Goal: Information Seeking & Learning: Learn about a topic

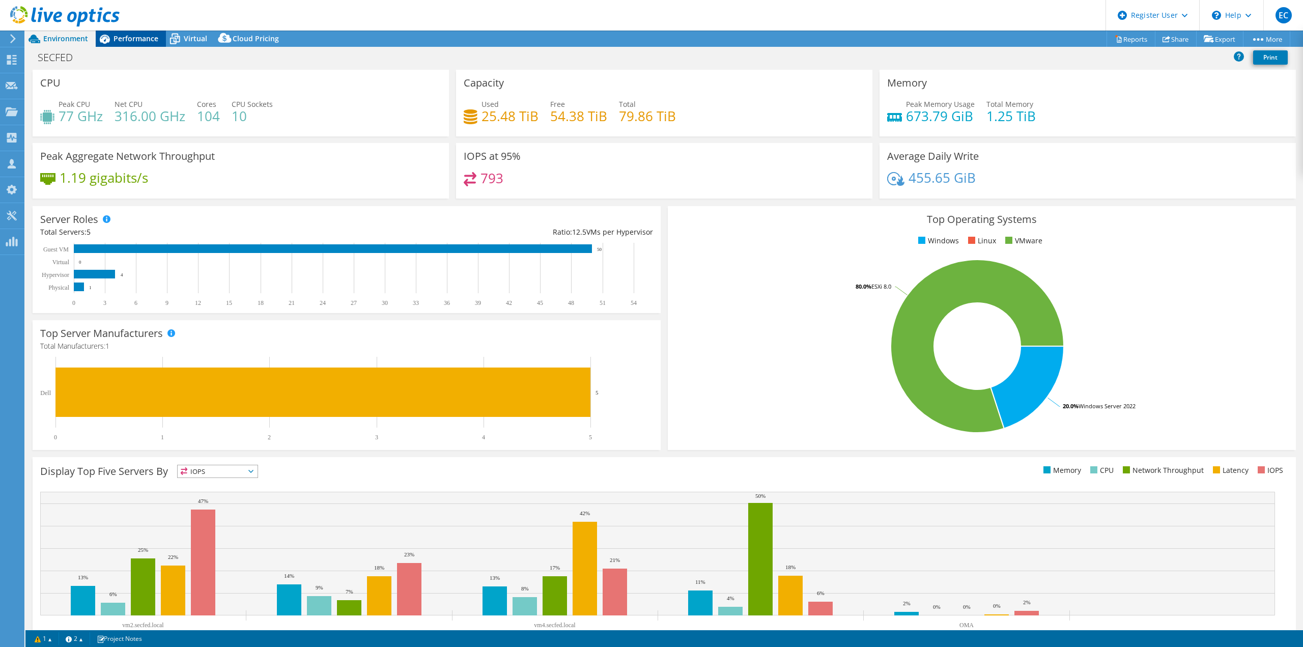
click at [141, 45] on div "Performance" at bounding box center [131, 39] width 70 height 16
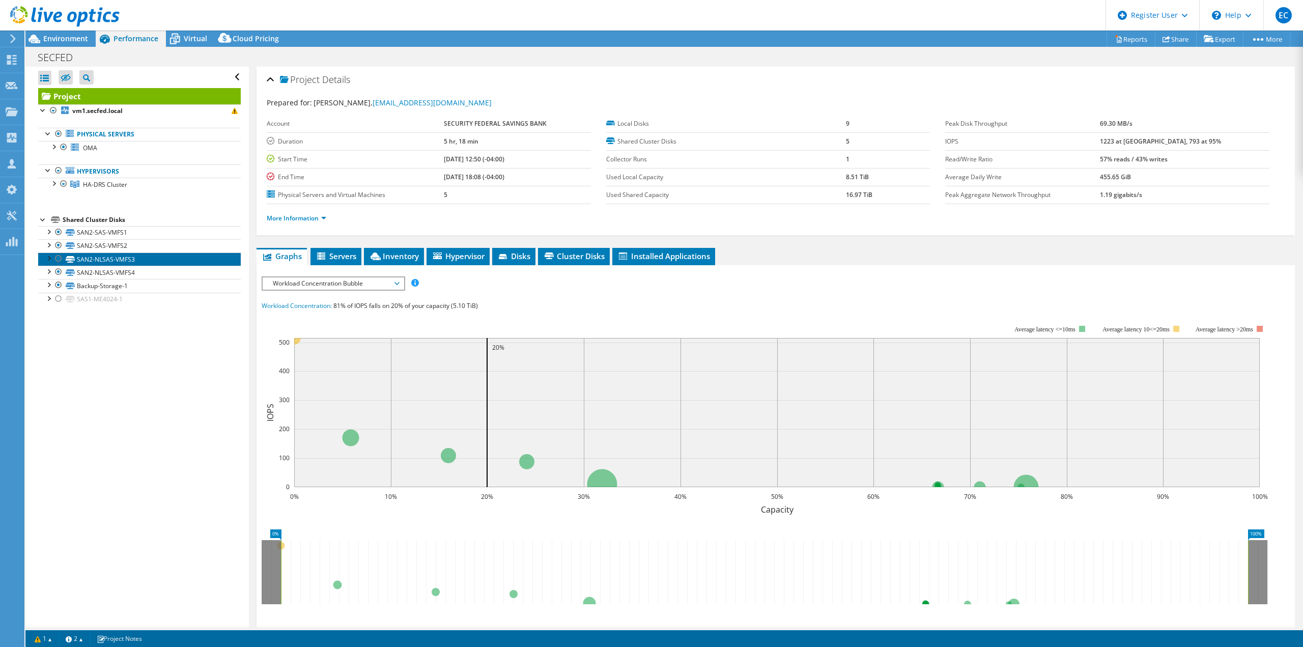
click at [177, 263] on link "SAN2-NLSAS-VMFS3" at bounding box center [139, 259] width 203 height 13
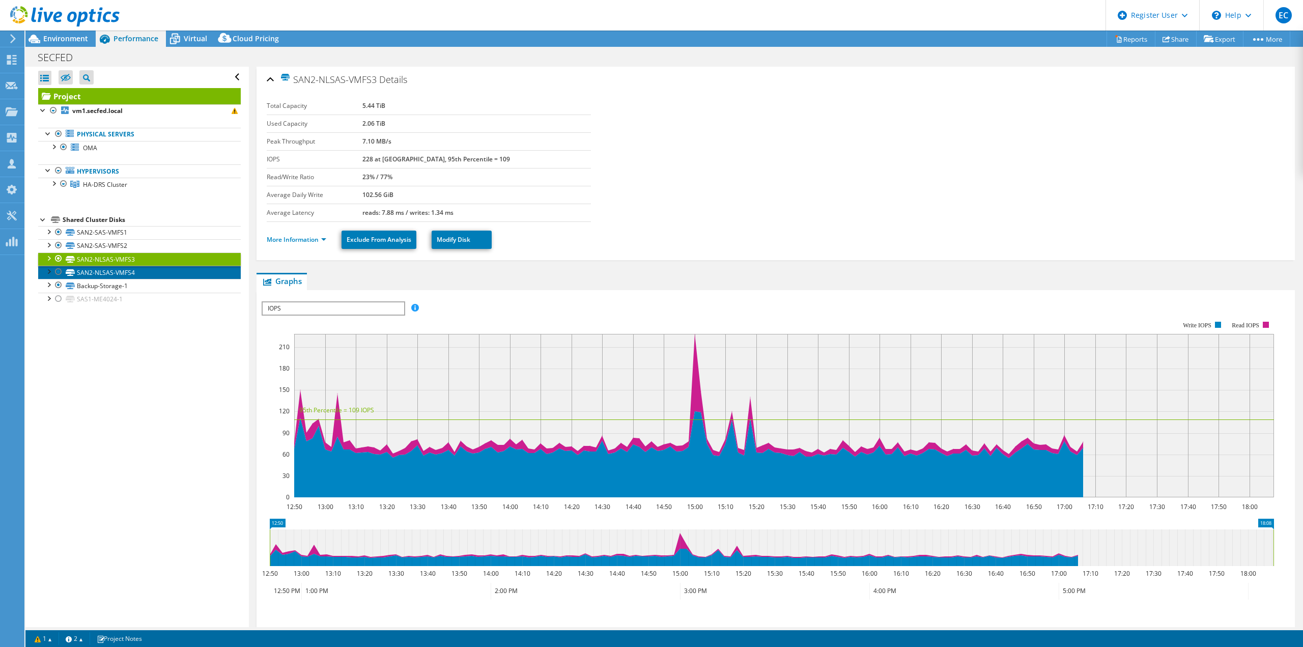
click at [174, 271] on link "SAN2-NLSAS-VMFS4" at bounding box center [139, 272] width 203 height 13
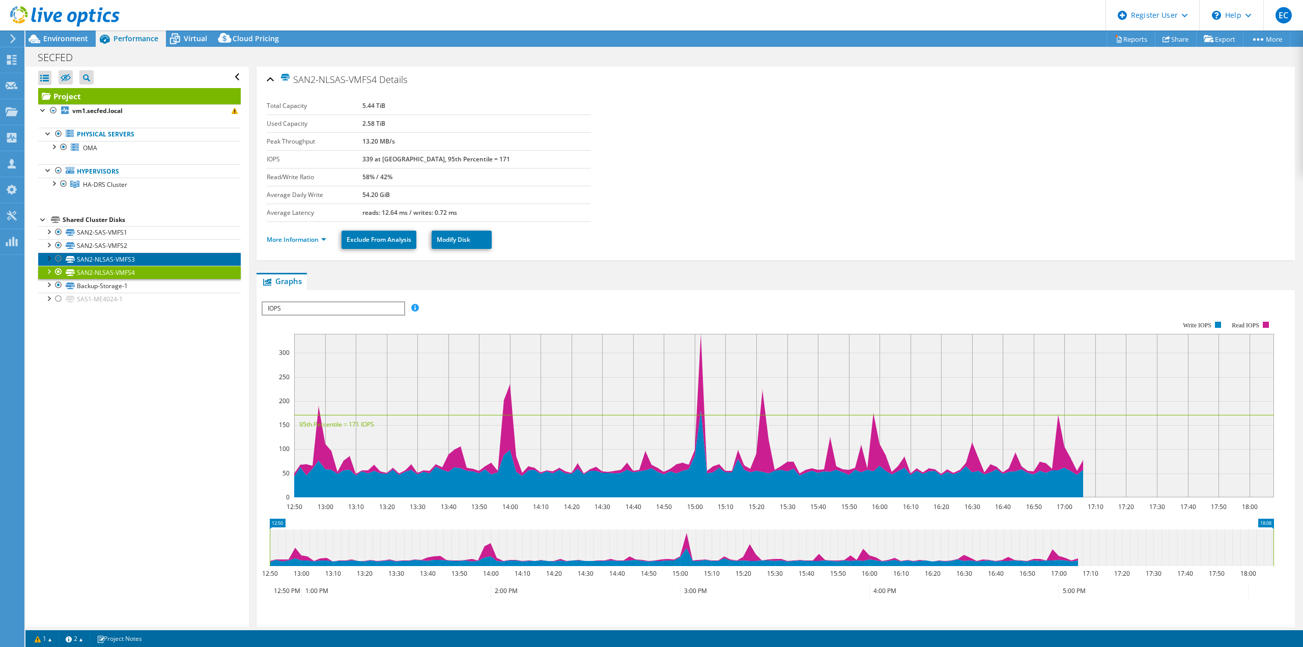
click at [175, 258] on link "SAN2-NLSAS-VMFS3" at bounding box center [139, 259] width 203 height 13
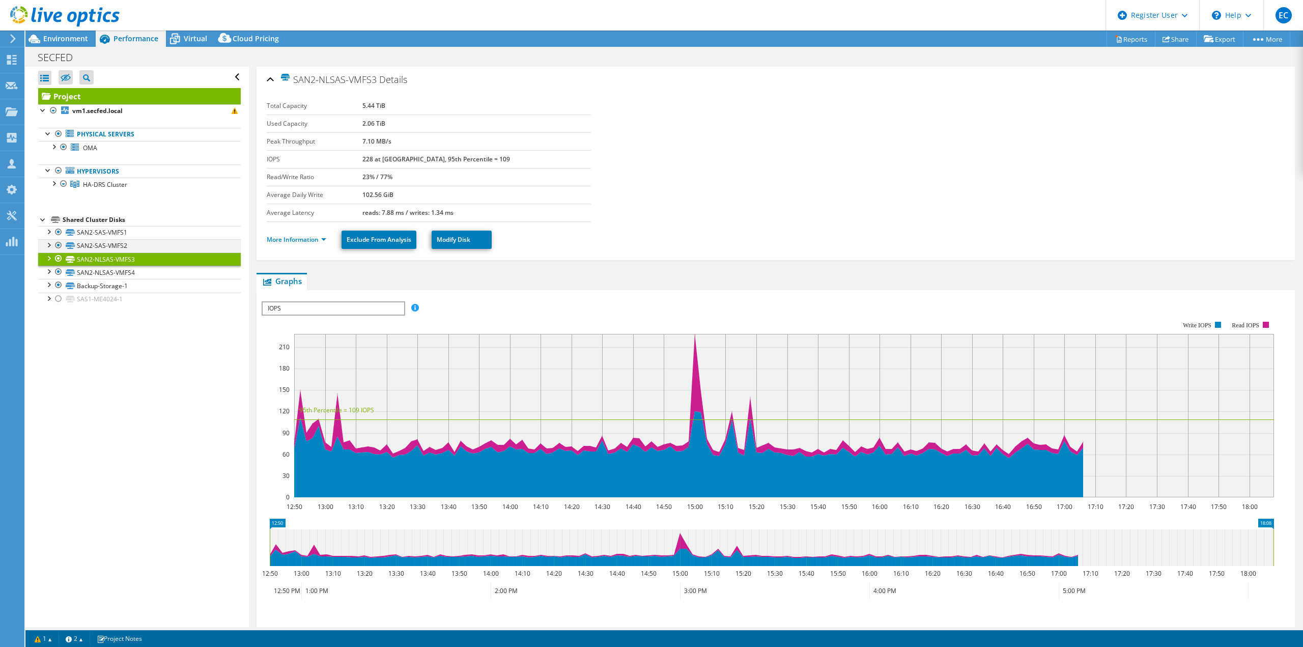
click at [59, 248] on div at bounding box center [58, 245] width 10 height 12
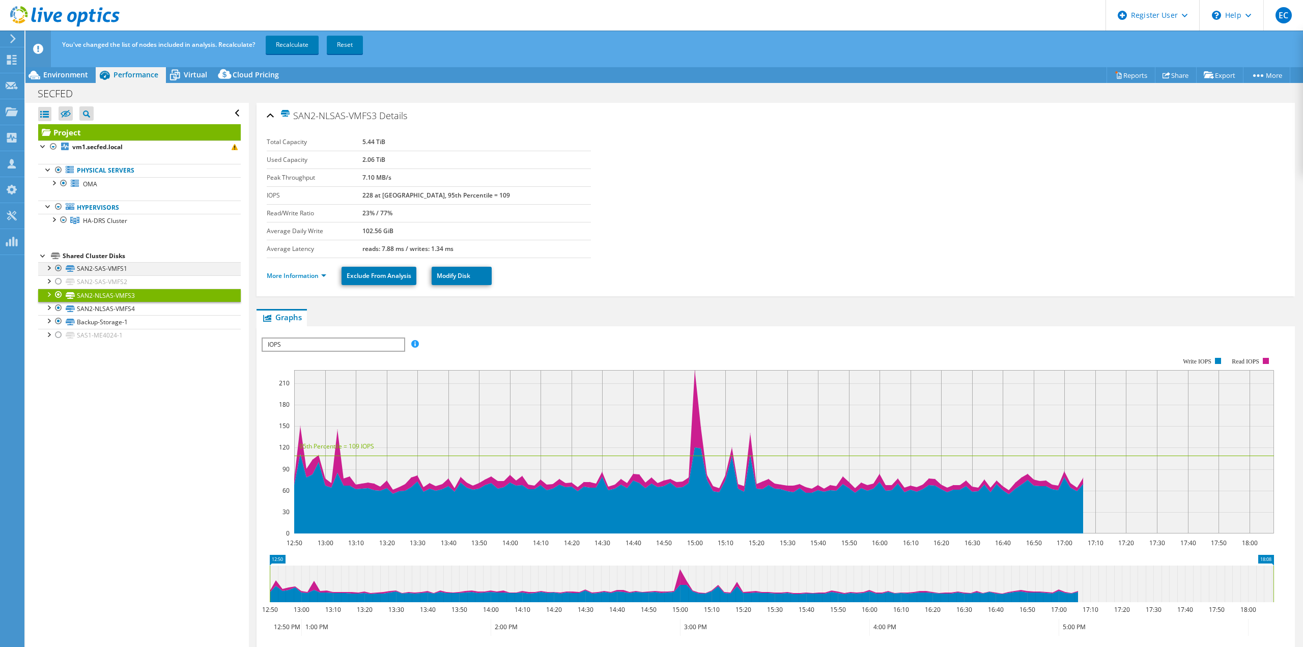
click at [58, 269] on div at bounding box center [58, 268] width 10 height 12
click at [269, 55] on div "You've changed the list of nodes included in analysis. Recalculate? Recalculate…" at bounding box center [683, 45] width 1247 height 29
click at [280, 44] on link "Recalculate" at bounding box center [292, 45] width 53 height 18
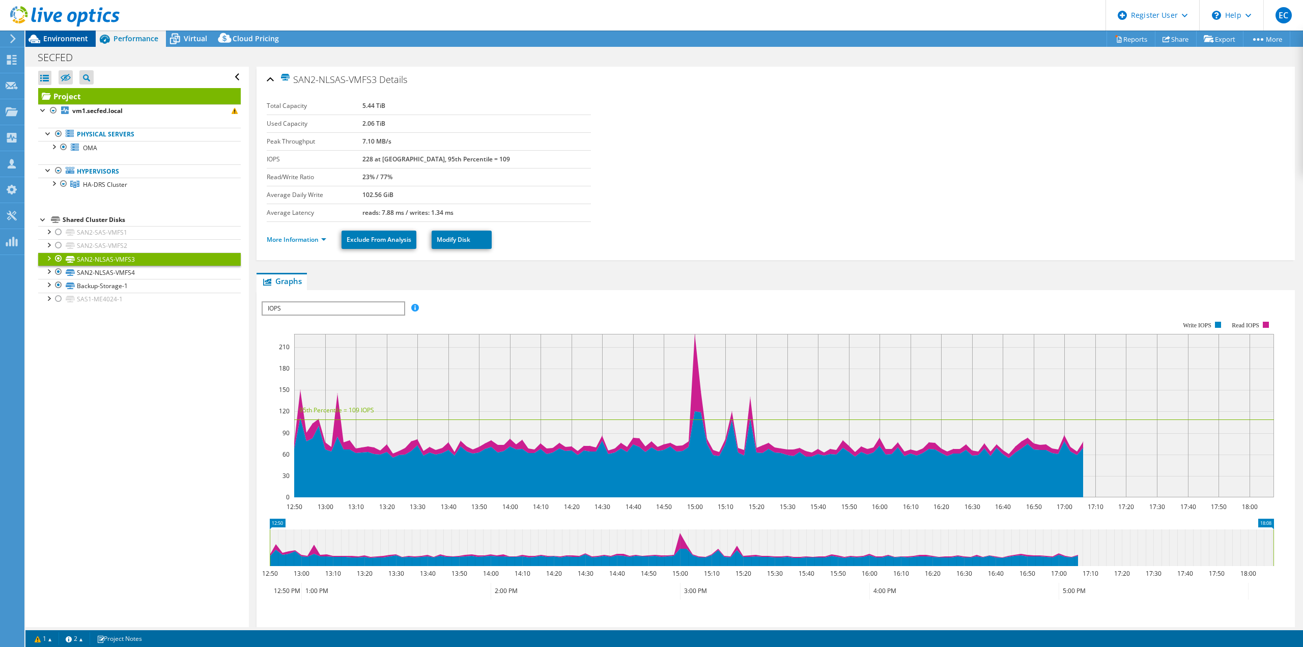
click at [62, 38] on span "Environment" at bounding box center [65, 39] width 45 height 10
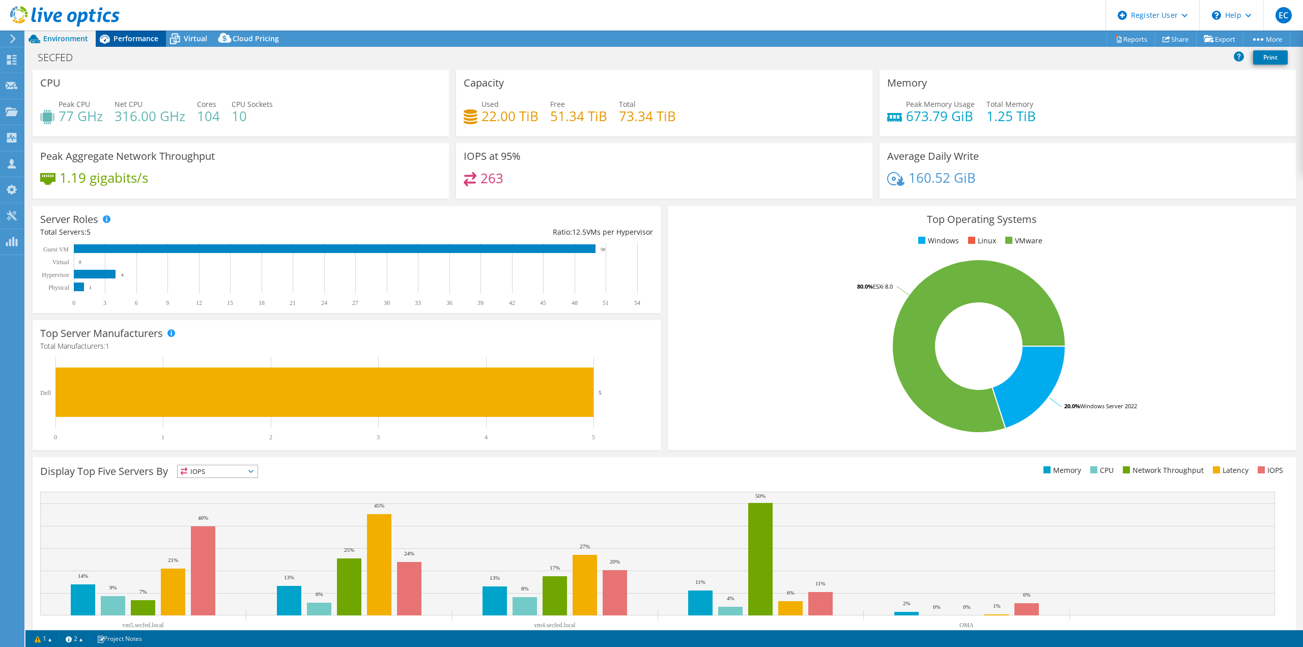
click at [126, 36] on span "Performance" at bounding box center [136, 39] width 45 height 10
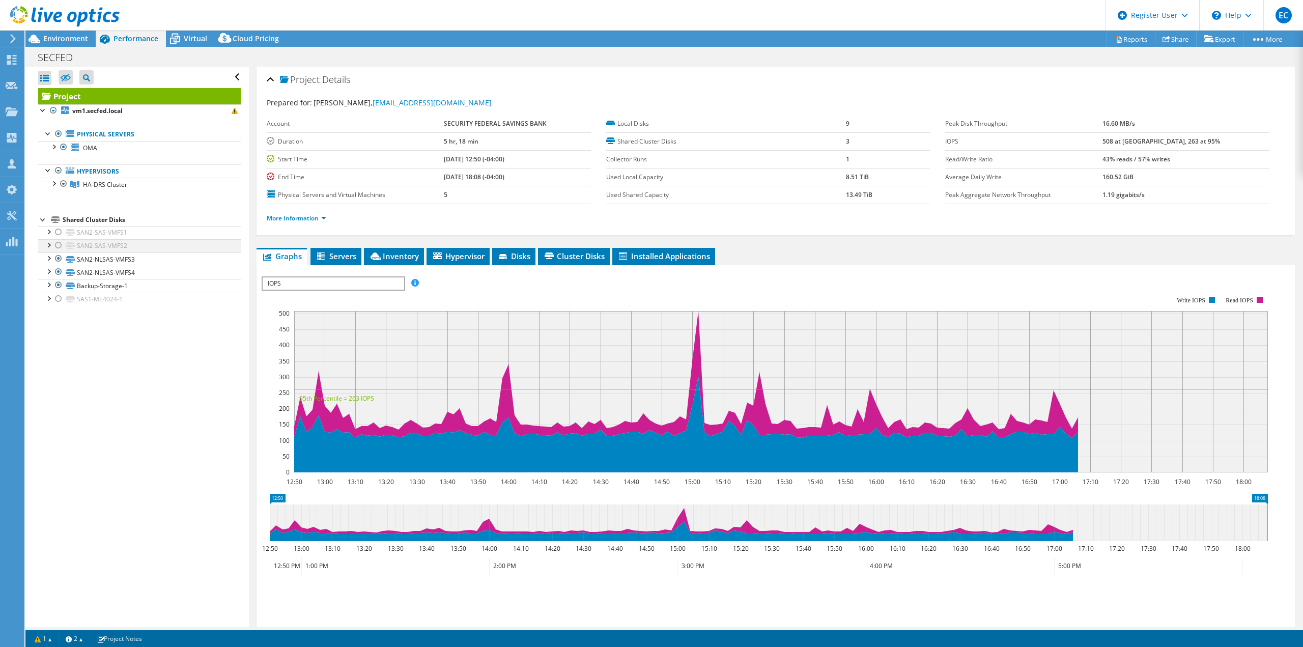
click at [59, 244] on div at bounding box center [58, 245] width 10 height 12
click at [54, 233] on div "Project vm1.secfed.local Physical Servers OMA" at bounding box center [139, 197] width 203 height 218
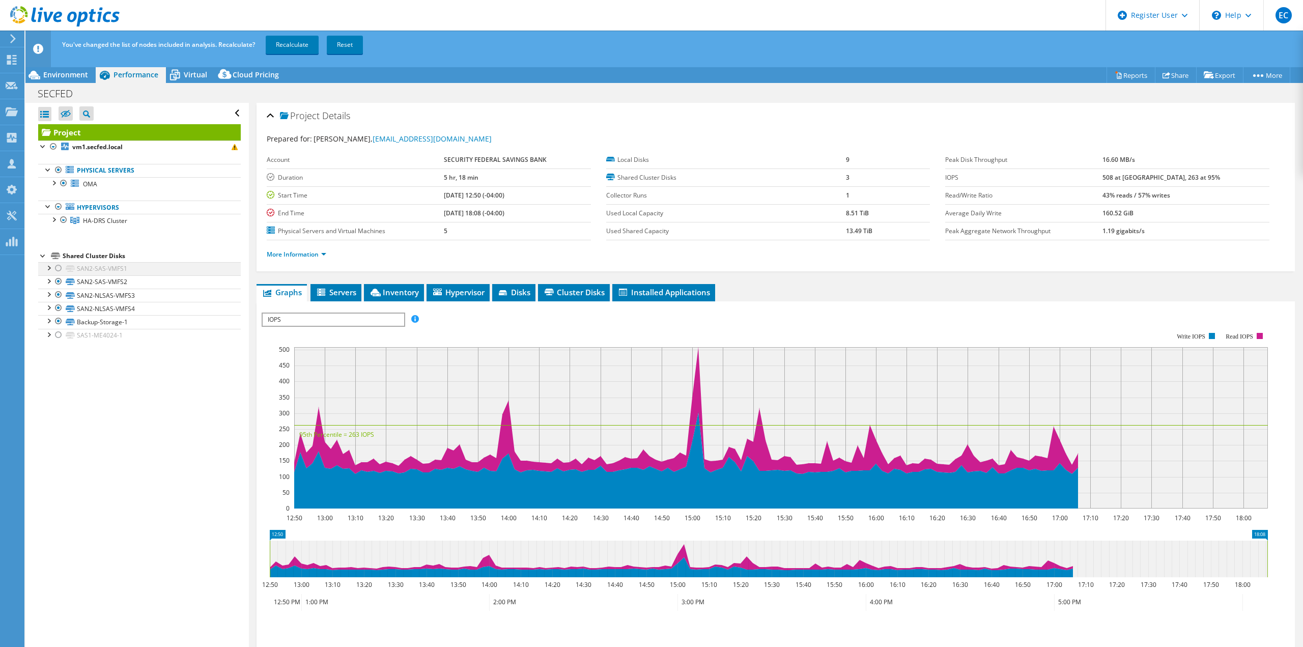
click at [61, 272] on div at bounding box center [58, 268] width 10 height 12
click at [63, 292] on div at bounding box center [58, 295] width 10 height 12
click at [49, 314] on link "SAN2-NLSAS-VMFS4" at bounding box center [139, 308] width 203 height 13
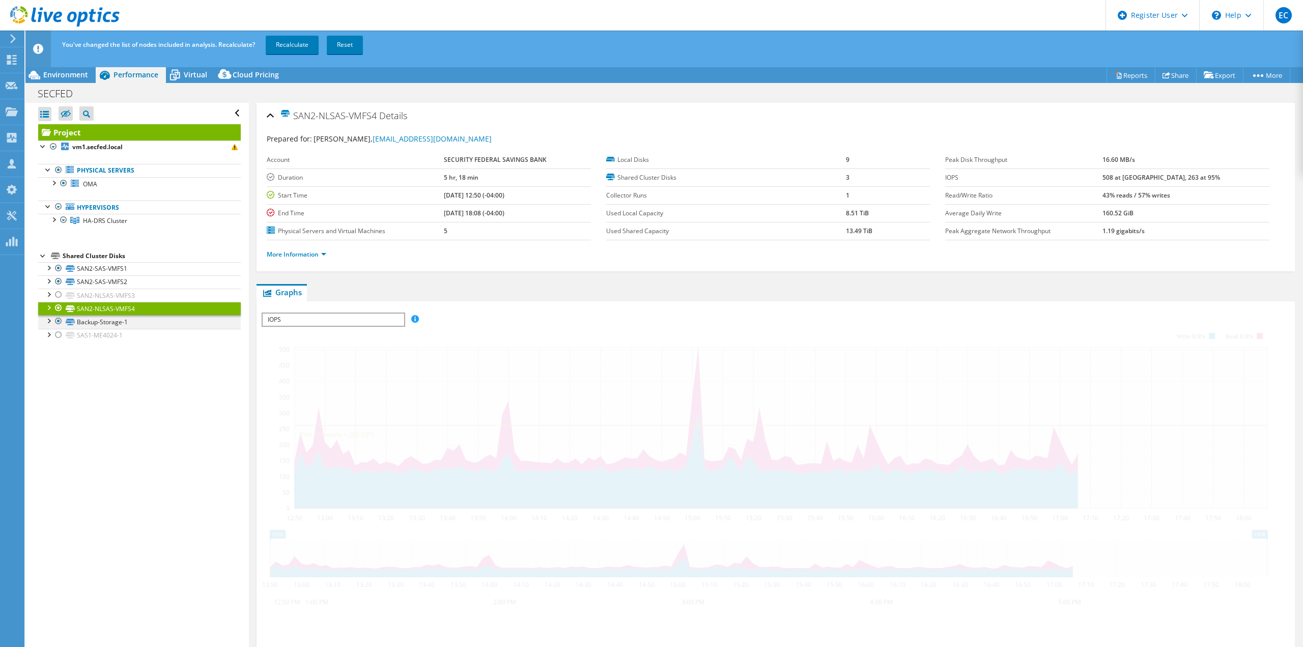
click at [60, 317] on div at bounding box center [58, 321] width 10 height 12
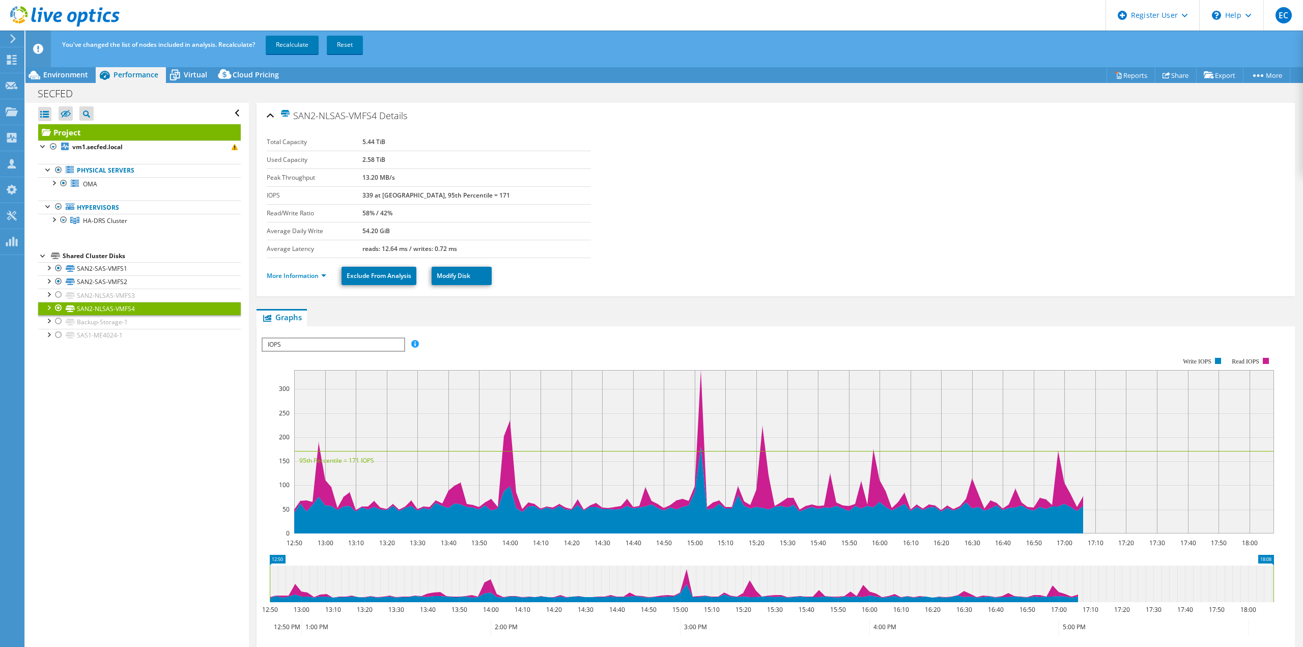
click at [59, 311] on div at bounding box center [58, 308] width 10 height 12
click at [74, 73] on span "Environment" at bounding box center [65, 75] width 45 height 10
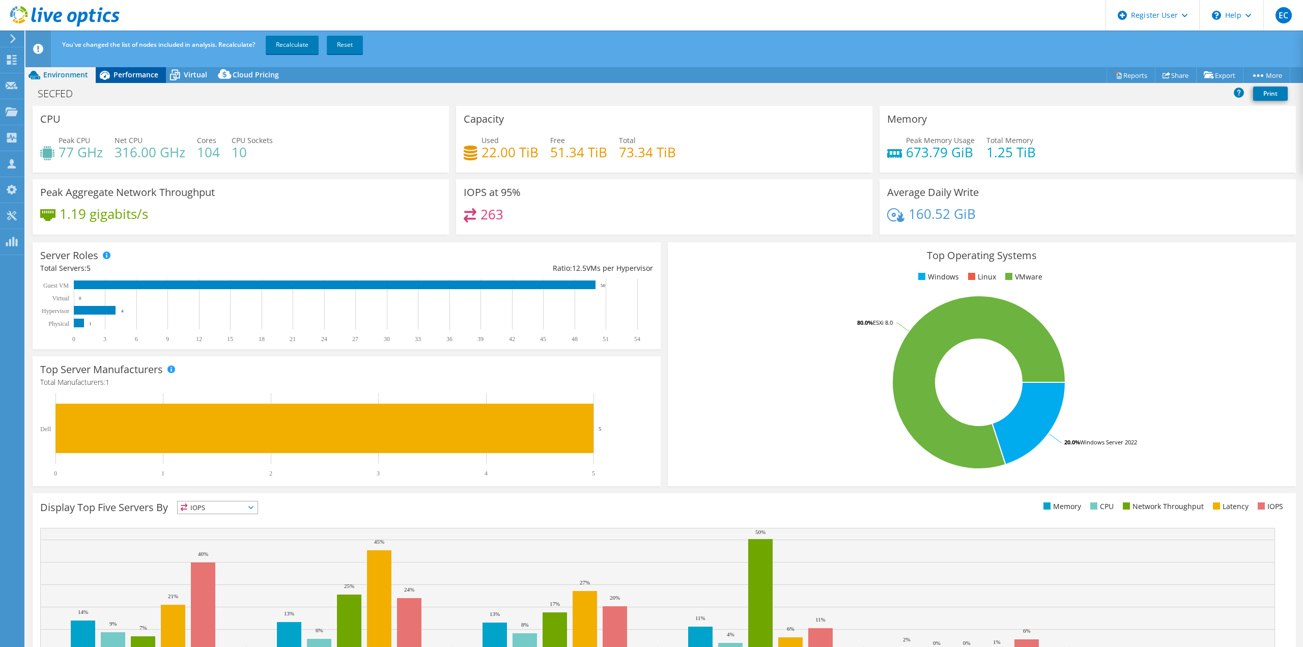
click at [135, 73] on span "Performance" at bounding box center [136, 75] width 45 height 10
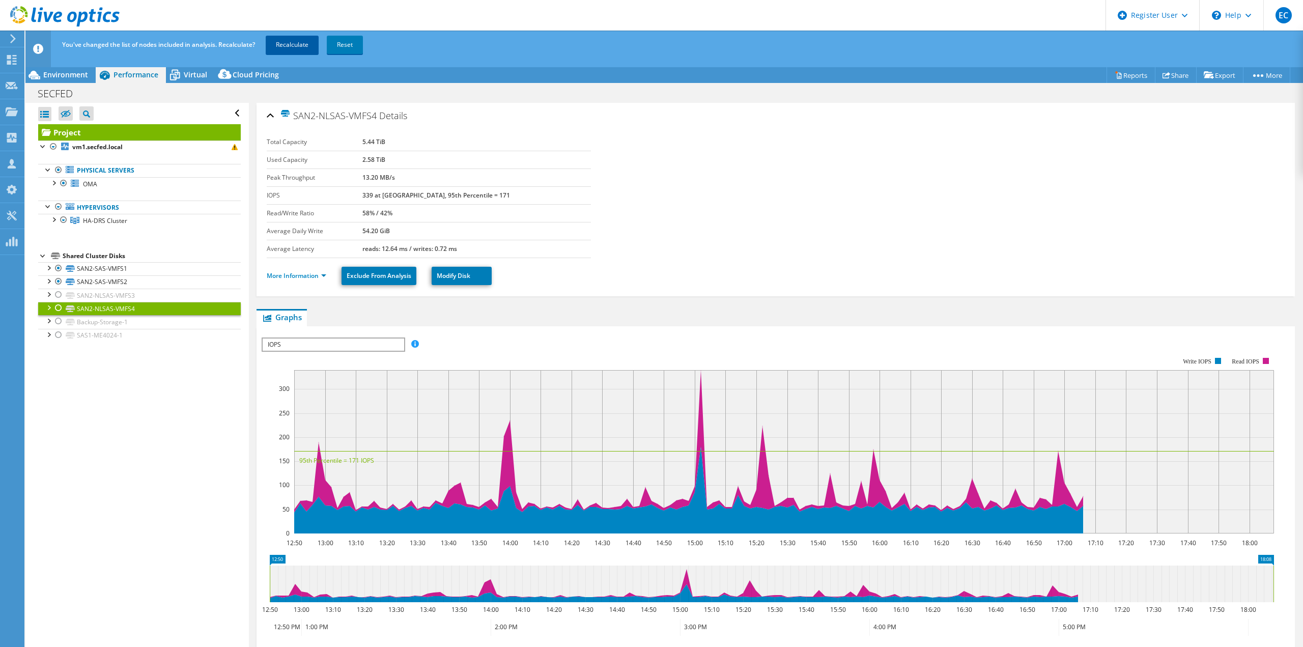
click at [279, 47] on link "Recalculate" at bounding box center [292, 45] width 53 height 18
click at [67, 84] on div "SECFED Print" at bounding box center [664, 93] width 1278 height 19
click at [78, 399] on div "Open All Close All Hide Excluded Nodes Project Tree Filter" at bounding box center [136, 383] width 223 height 561
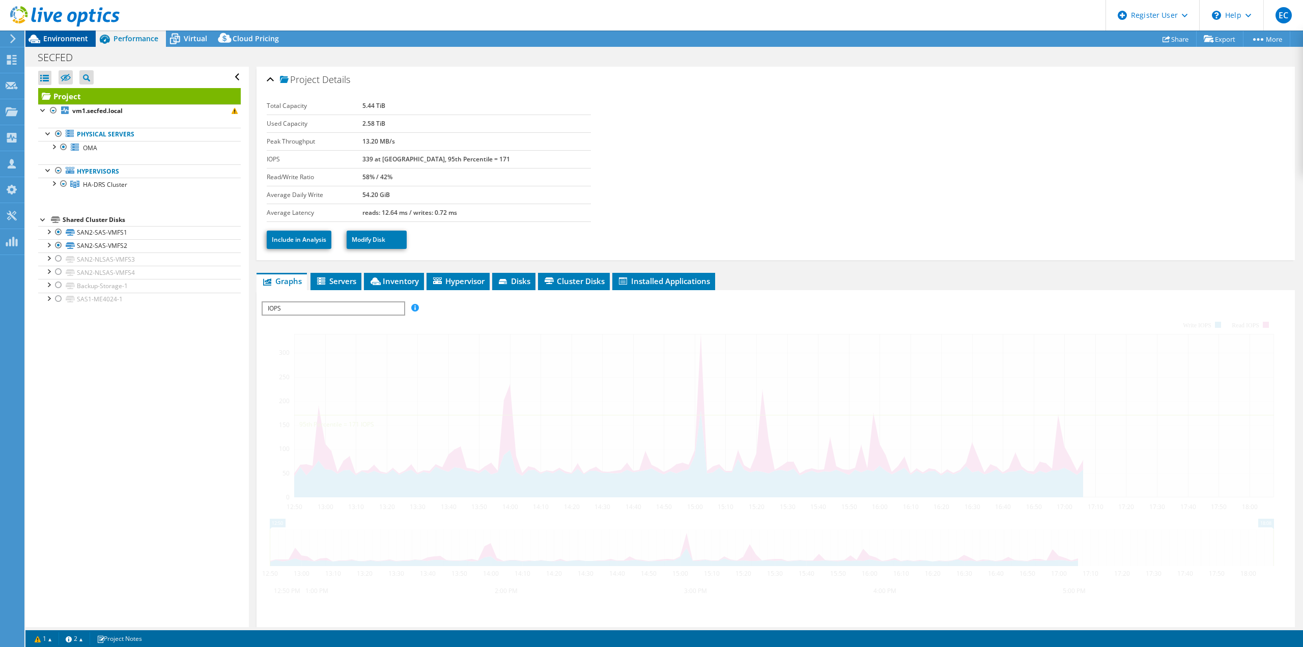
click at [70, 36] on span "Environment" at bounding box center [65, 39] width 45 height 10
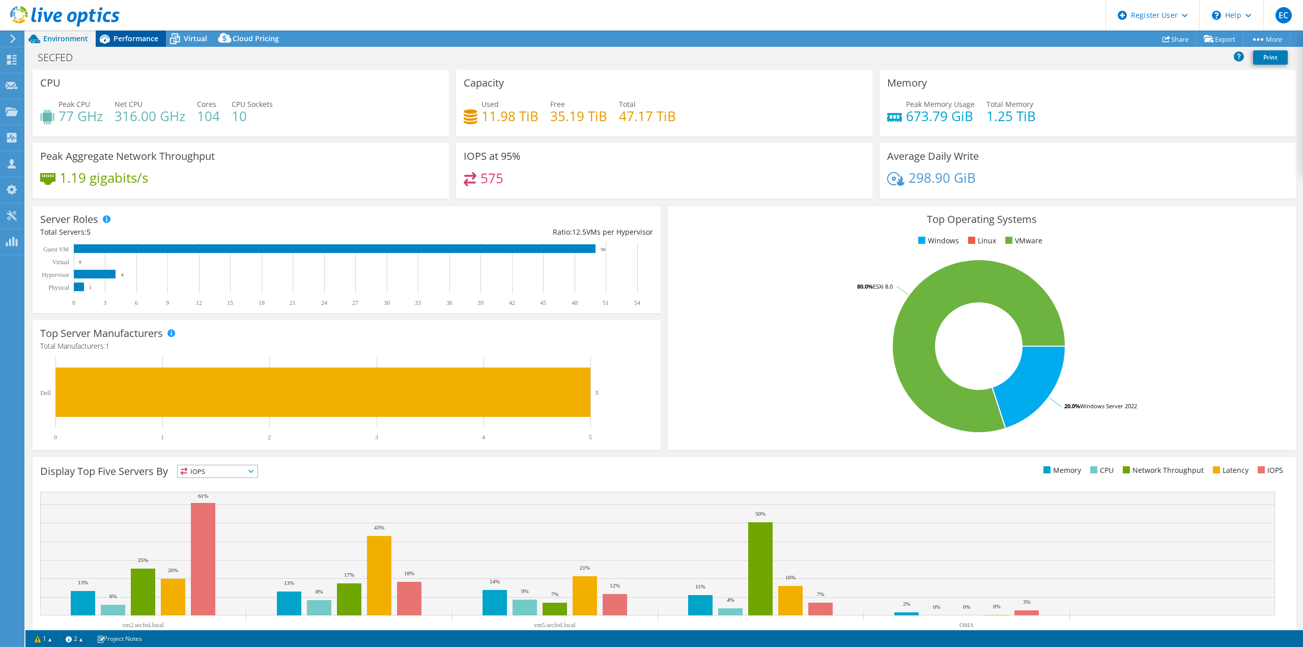
click at [127, 31] on div "Performance" at bounding box center [131, 39] width 70 height 16
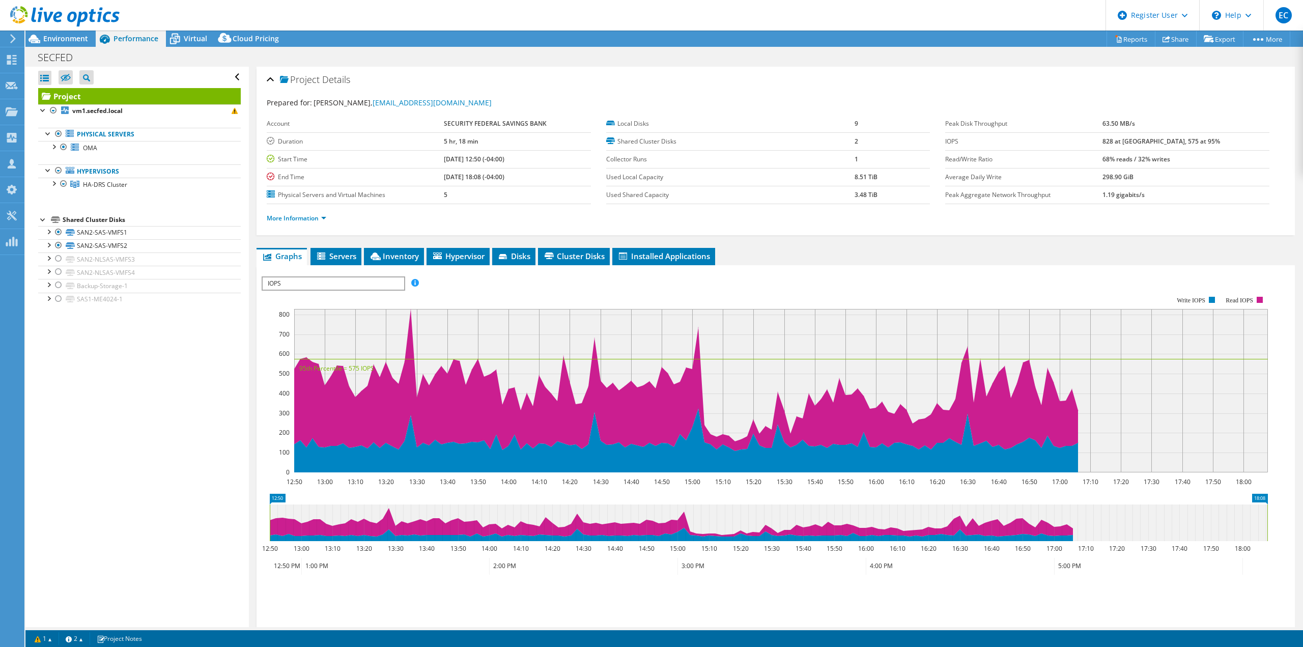
drag, startPoint x: 89, startPoint y: 371, endPoint x: 83, endPoint y: 374, distance: 6.2
click at [83, 374] on div "Open All Close All Hide Excluded Nodes Project Tree Filter" at bounding box center [136, 347] width 223 height 561
click at [238, 462] on div "Open All Close All Hide Excluded Nodes Project Tree Filter" at bounding box center [136, 347] width 223 height 561
